Goal: Task Accomplishment & Management: Use online tool/utility

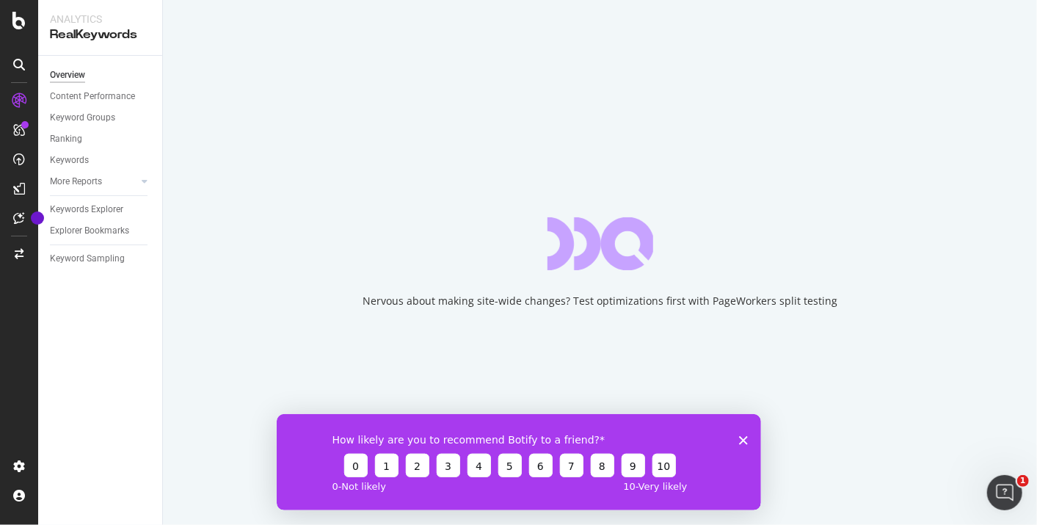
click at [739, 438] on icon "Fermer l'enquête" at bounding box center [743, 439] width 9 height 9
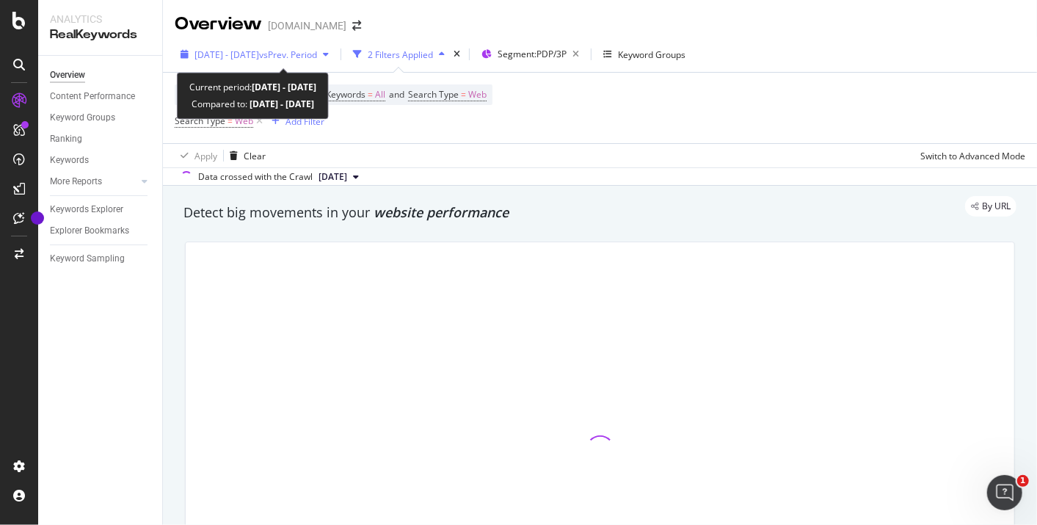
click at [259, 57] on span "[DATE] - [DATE]" at bounding box center [227, 54] width 65 height 12
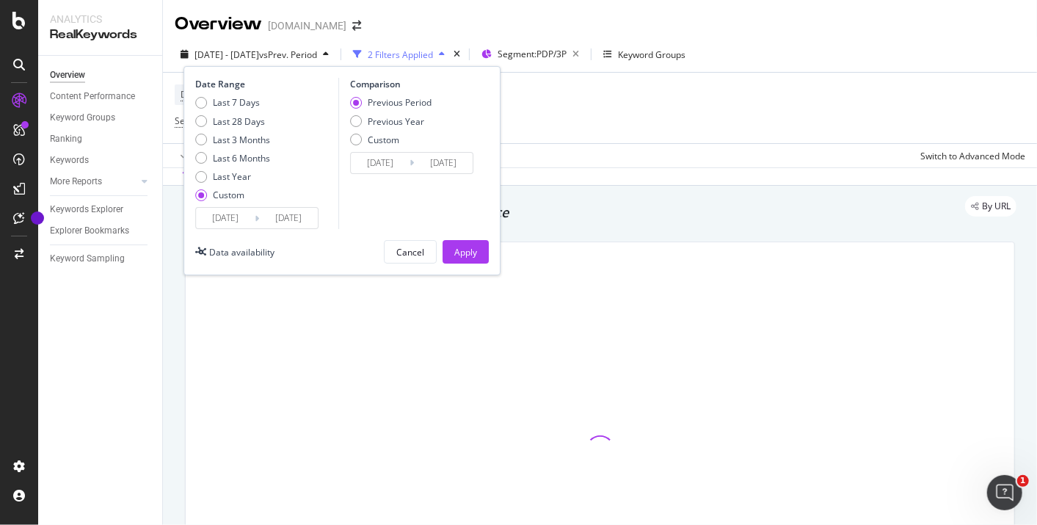
click at [269, 211] on input "[DATE]" at bounding box center [288, 218] width 59 height 21
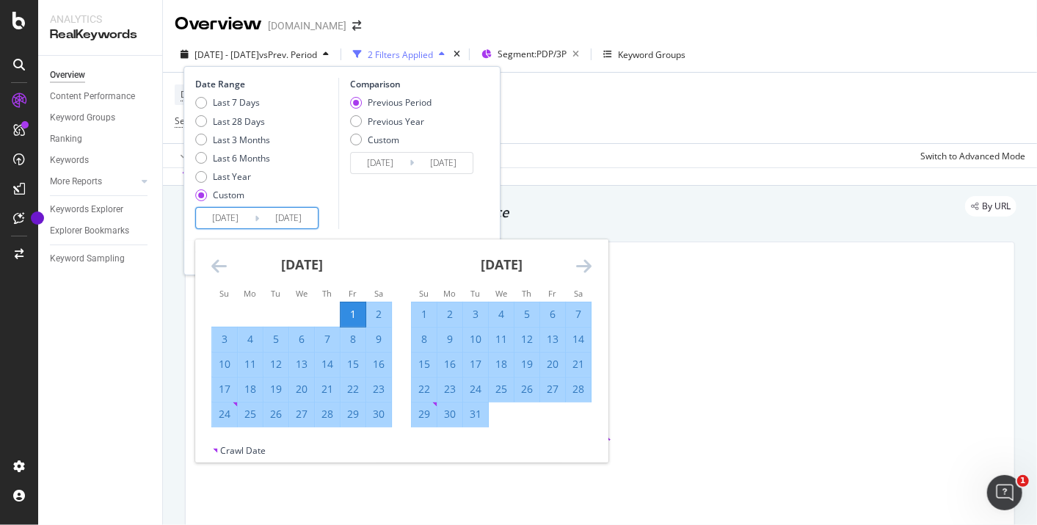
click at [587, 262] on icon "Move forward to switch to the next month." at bounding box center [583, 266] width 15 height 18
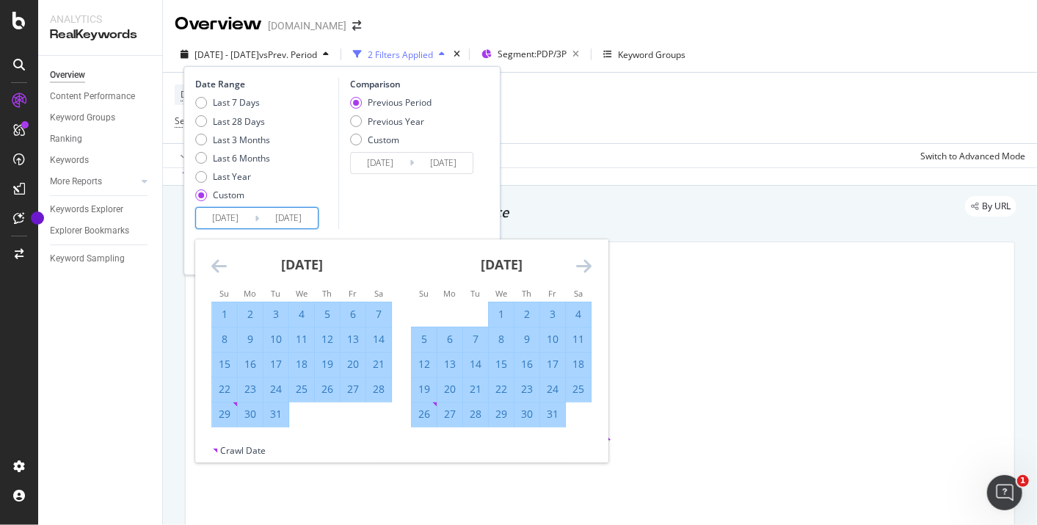
click at [587, 262] on icon "Move forward to switch to the next month." at bounding box center [583, 266] width 15 height 18
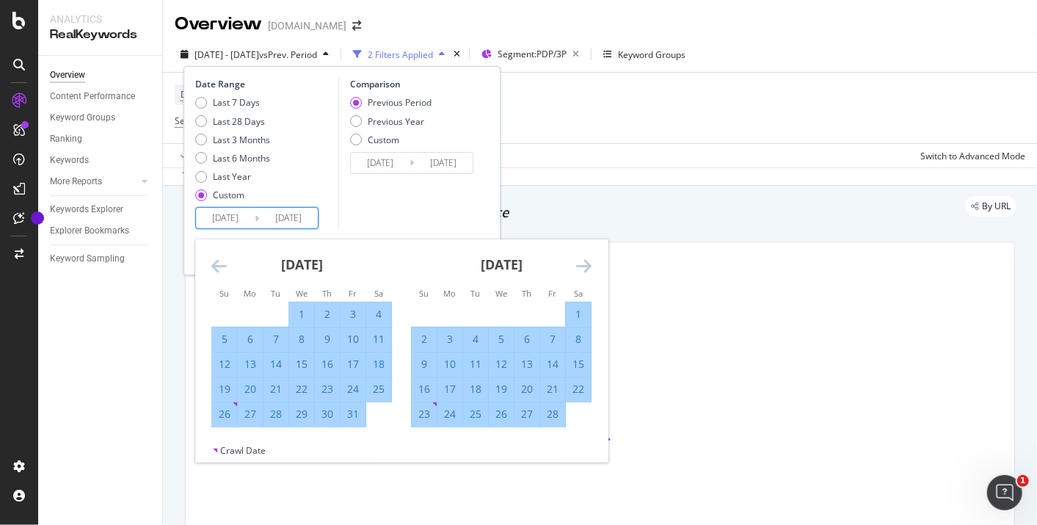
click at [587, 262] on icon "Move forward to switch to the next month." at bounding box center [583, 266] width 15 height 18
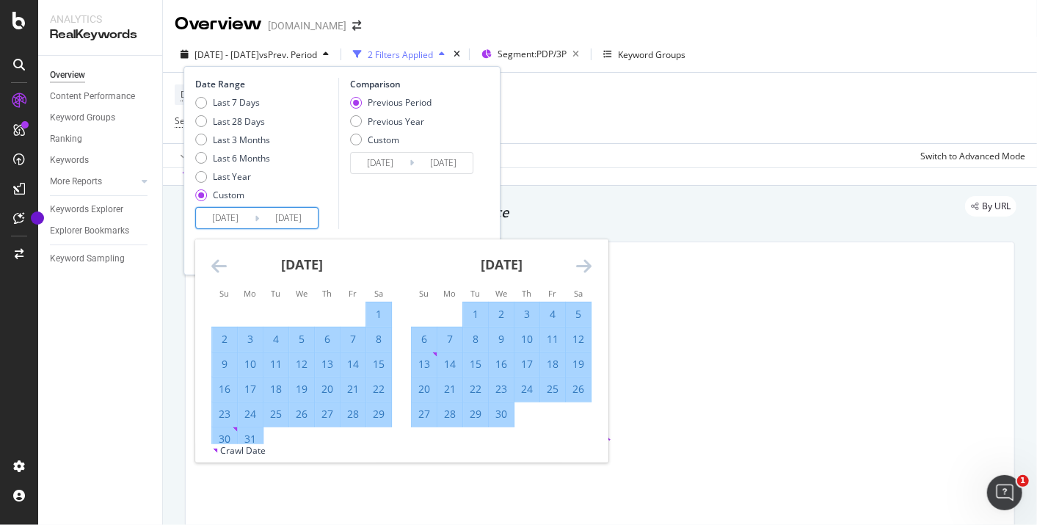
click at [587, 262] on icon "Move forward to switch to the next month." at bounding box center [583, 266] width 15 height 18
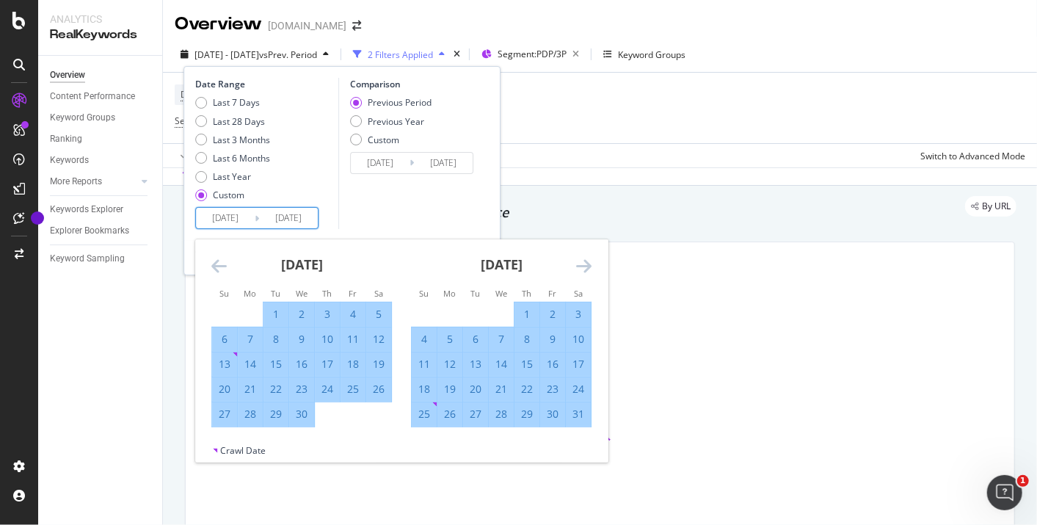
click at [587, 262] on icon "Move forward to switch to the next month." at bounding box center [583, 266] width 15 height 18
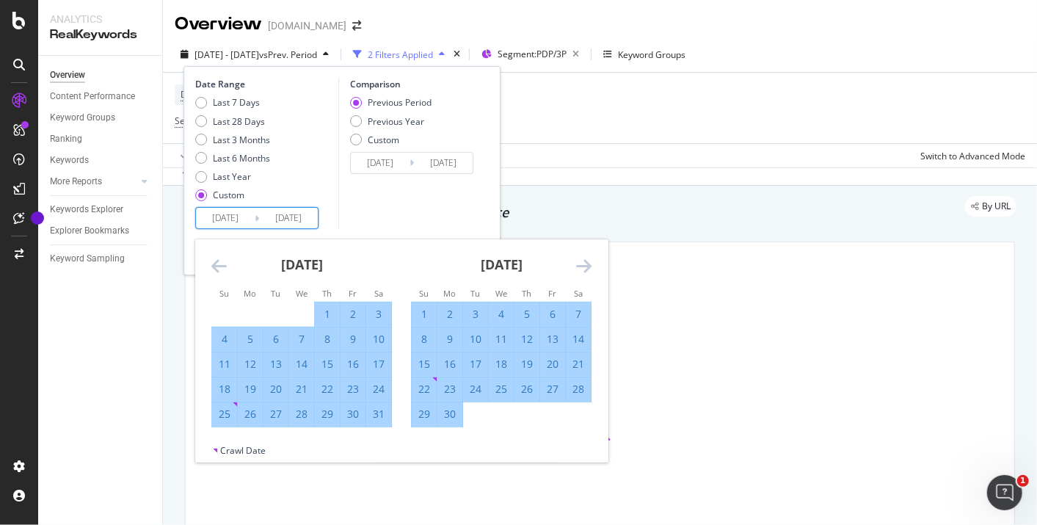
click at [587, 262] on icon "Move forward to switch to the next month." at bounding box center [583, 266] width 15 height 18
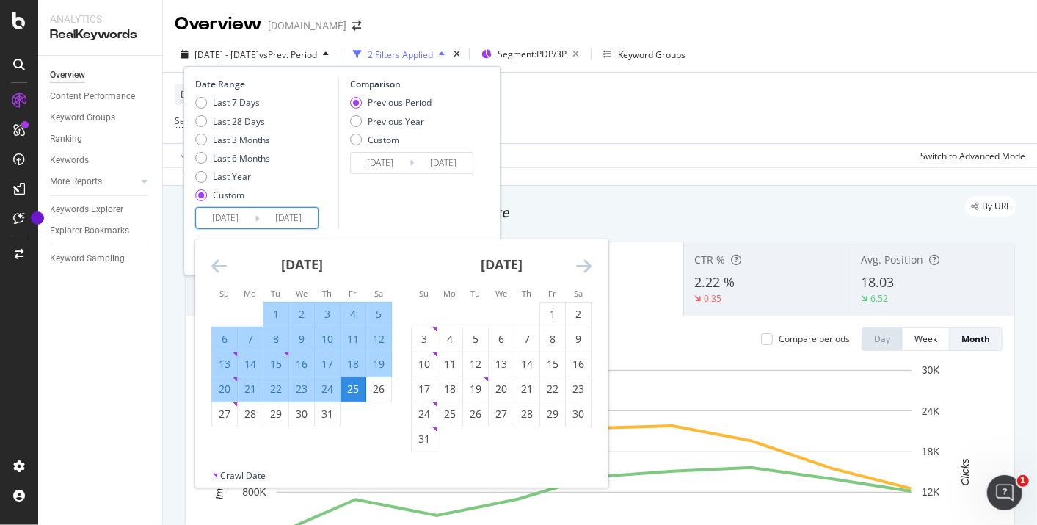
click at [587, 266] on icon "Move forward to switch to the next month." at bounding box center [583, 266] width 15 height 18
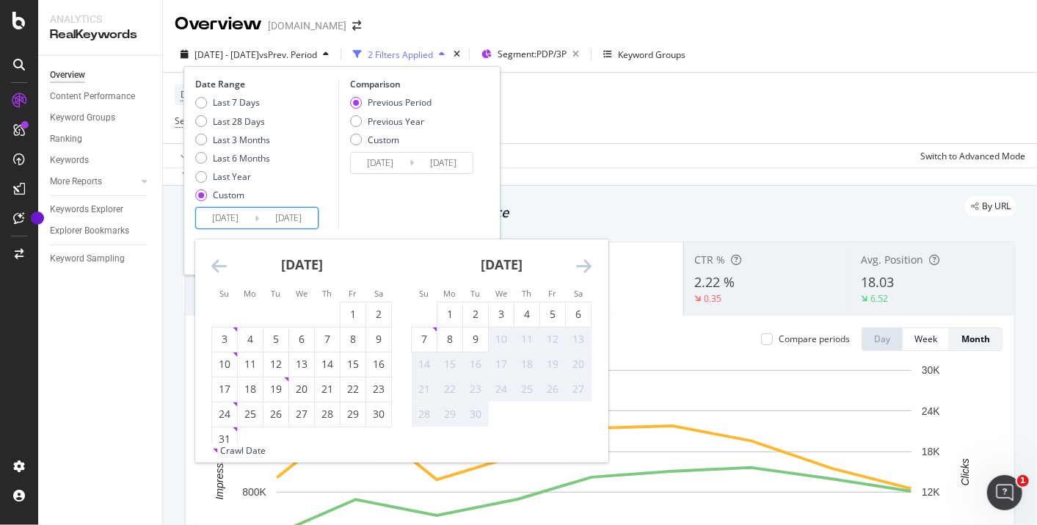
click at [419, 341] on div "7" at bounding box center [424, 339] width 25 height 15
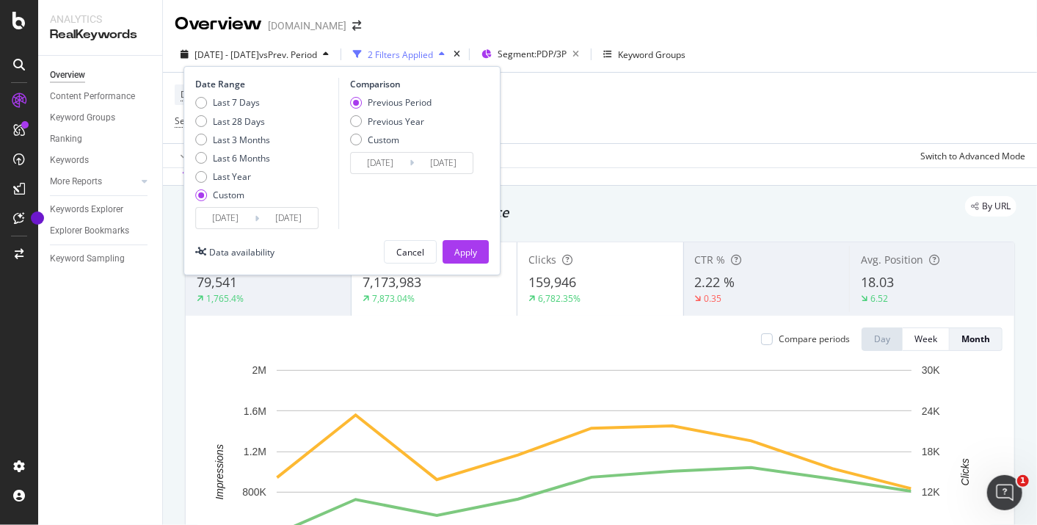
type input "[DATE]"
click at [474, 250] on div "Apply" at bounding box center [465, 252] width 23 height 12
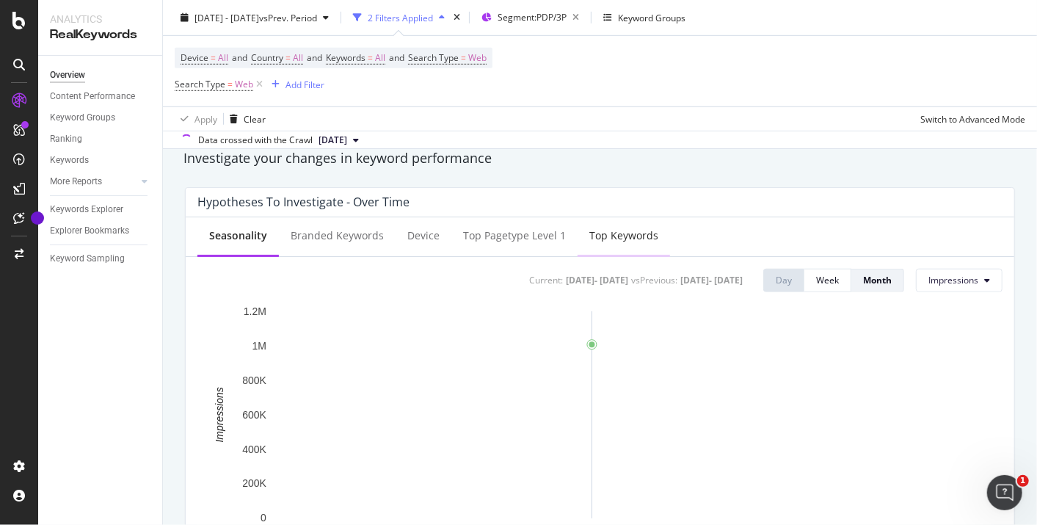
scroll to position [489, 0]
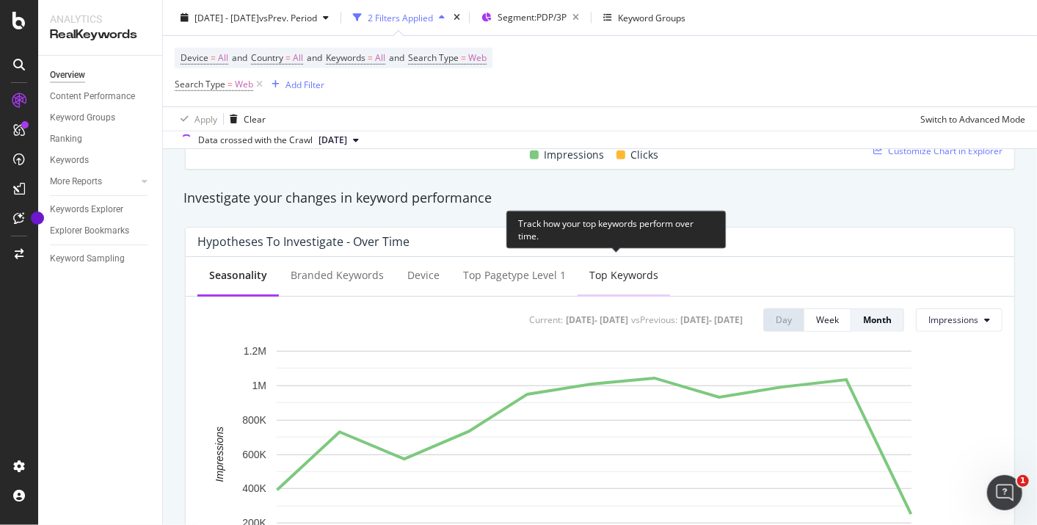
click at [590, 272] on div "Top Keywords" at bounding box center [624, 275] width 69 height 15
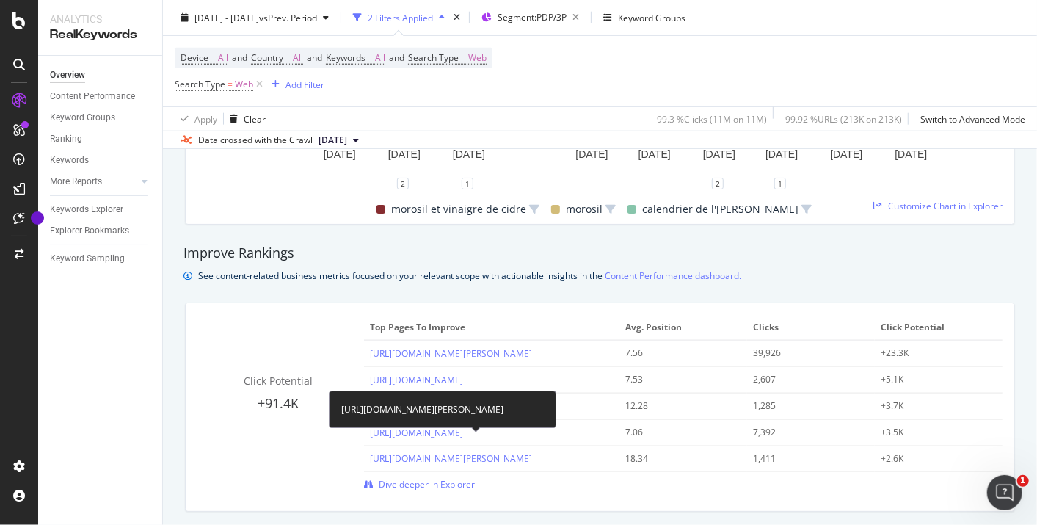
scroll to position [935, 0]
